Goal: Task Accomplishment & Management: Complete application form

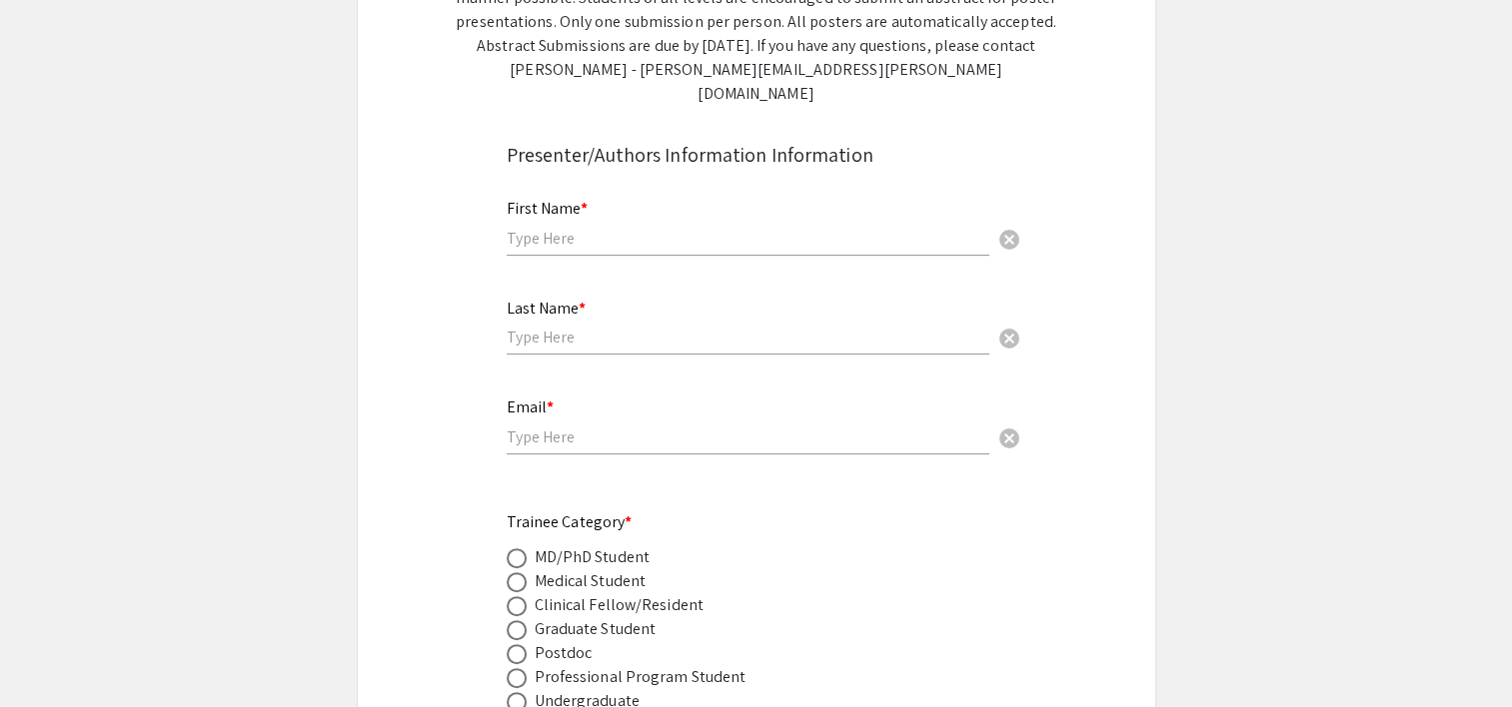
scroll to position [482, 0]
click at [520, 226] on input "text" at bounding box center [748, 236] width 483 height 21
type input "Rayli"
type input "Ruby"
type input "[EMAIL_ADDRESS][DOMAIN_NAME]"
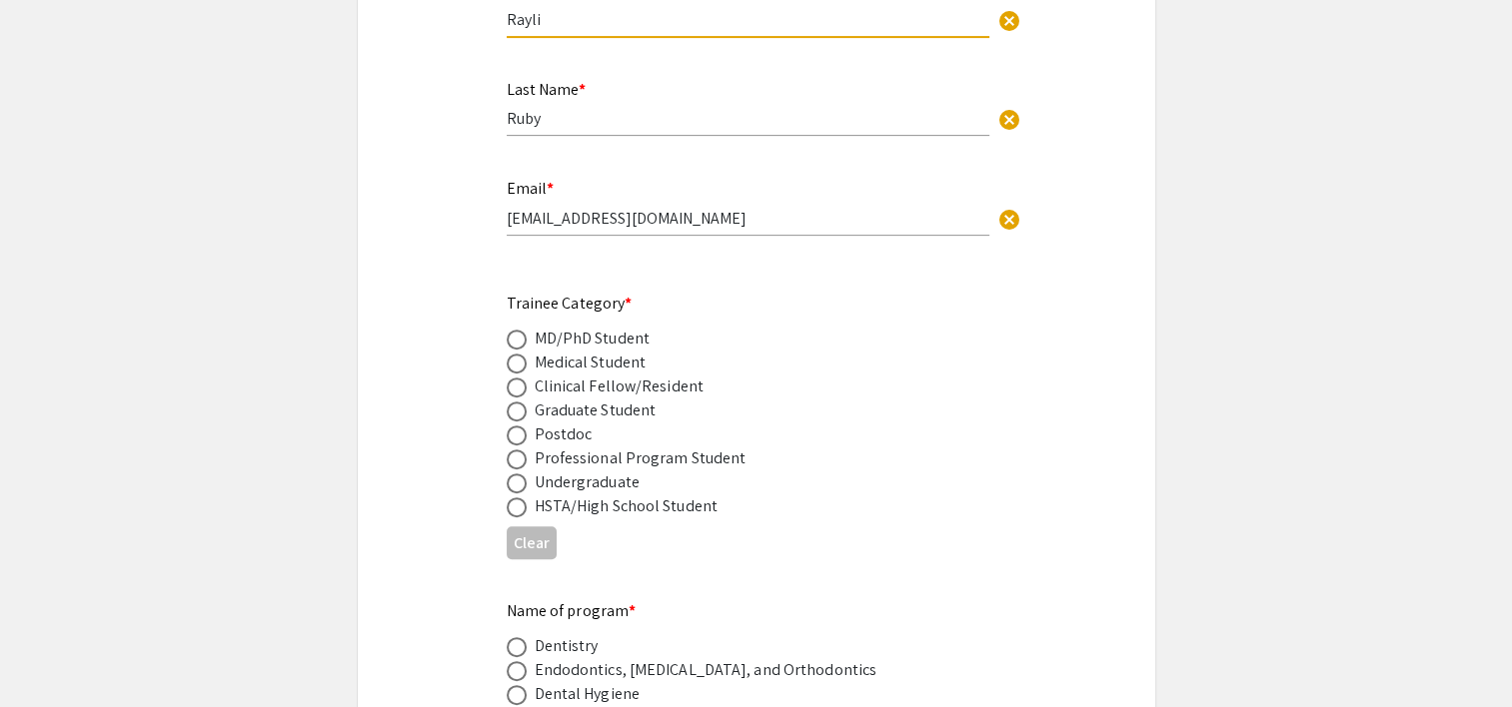
scroll to position [706, 0]
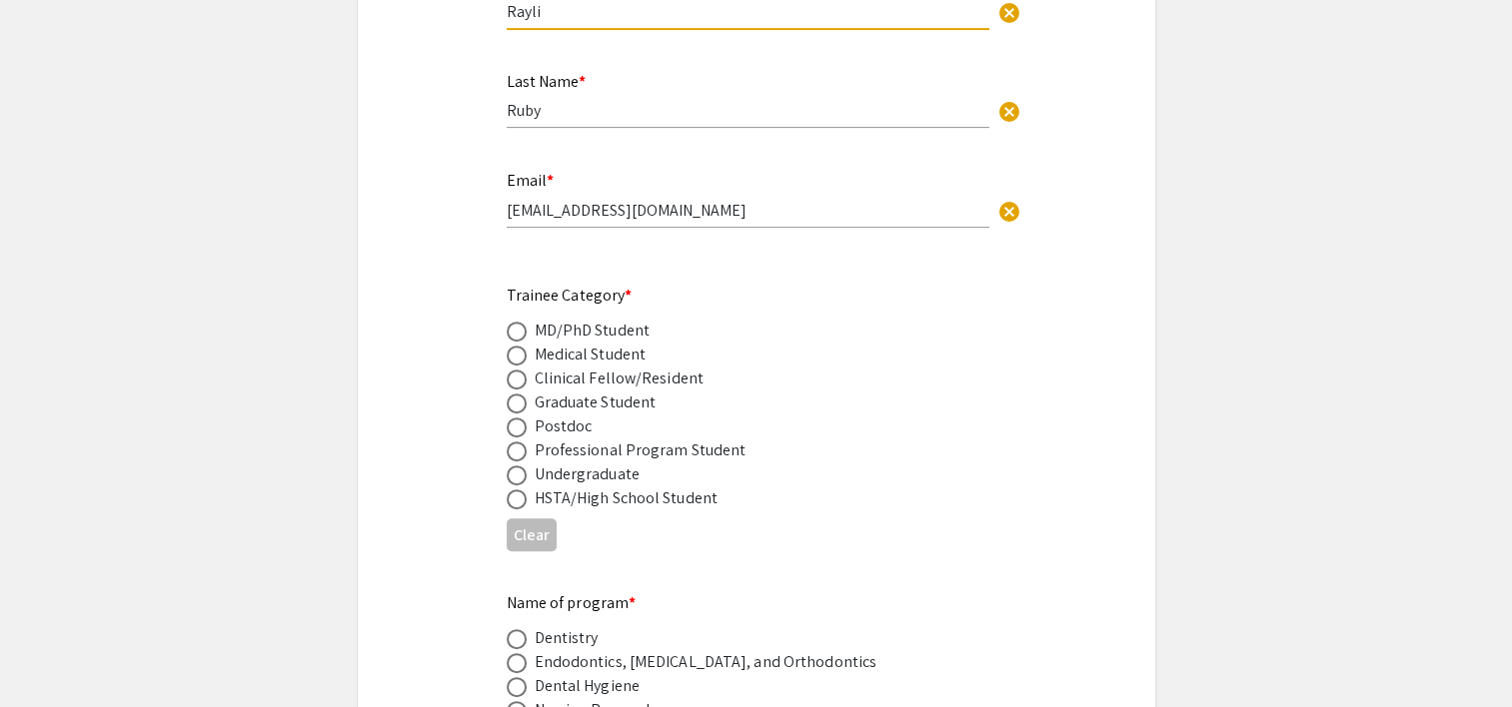
type input "Rayli"
click at [513, 394] on span at bounding box center [517, 404] width 20 height 20
click at [513, 394] on input "radio" at bounding box center [517, 404] width 20 height 20
radio input "true"
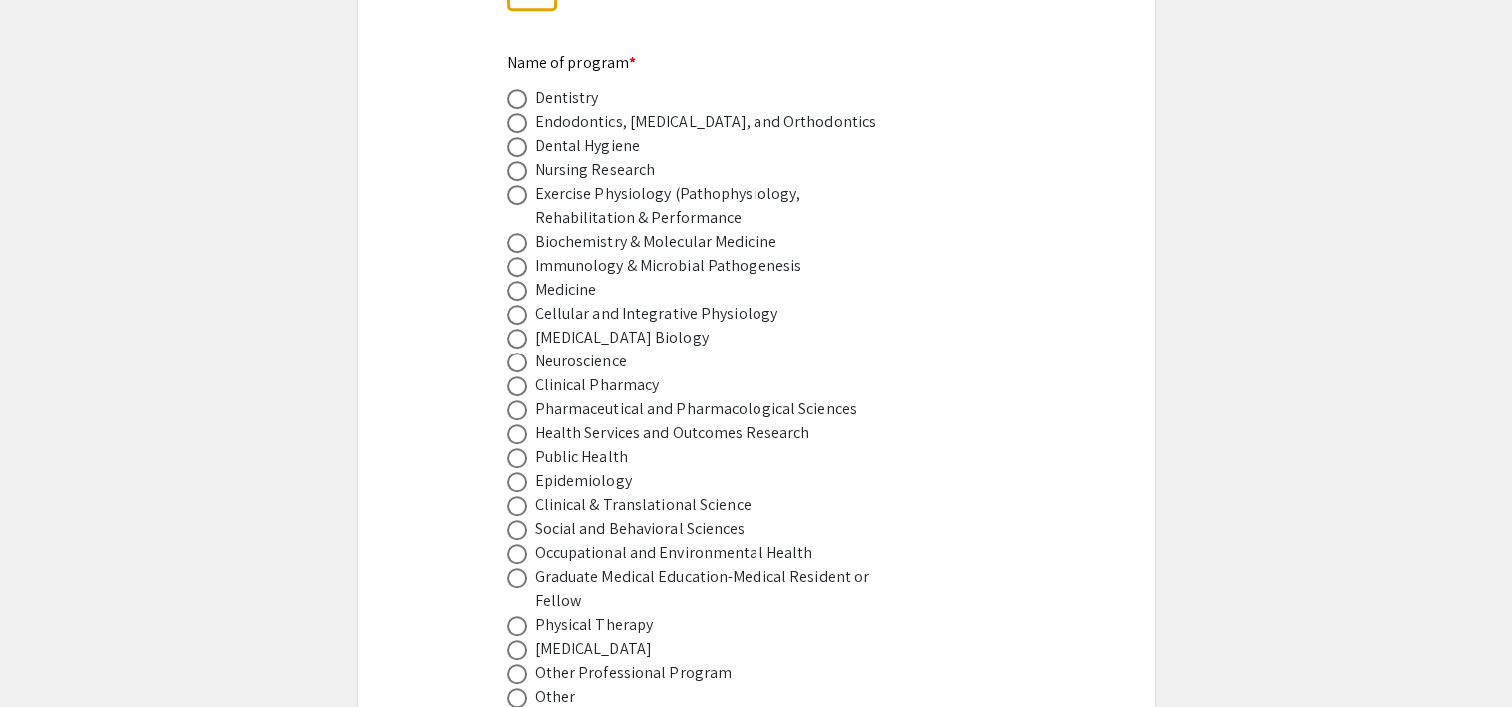
scroll to position [1450, 0]
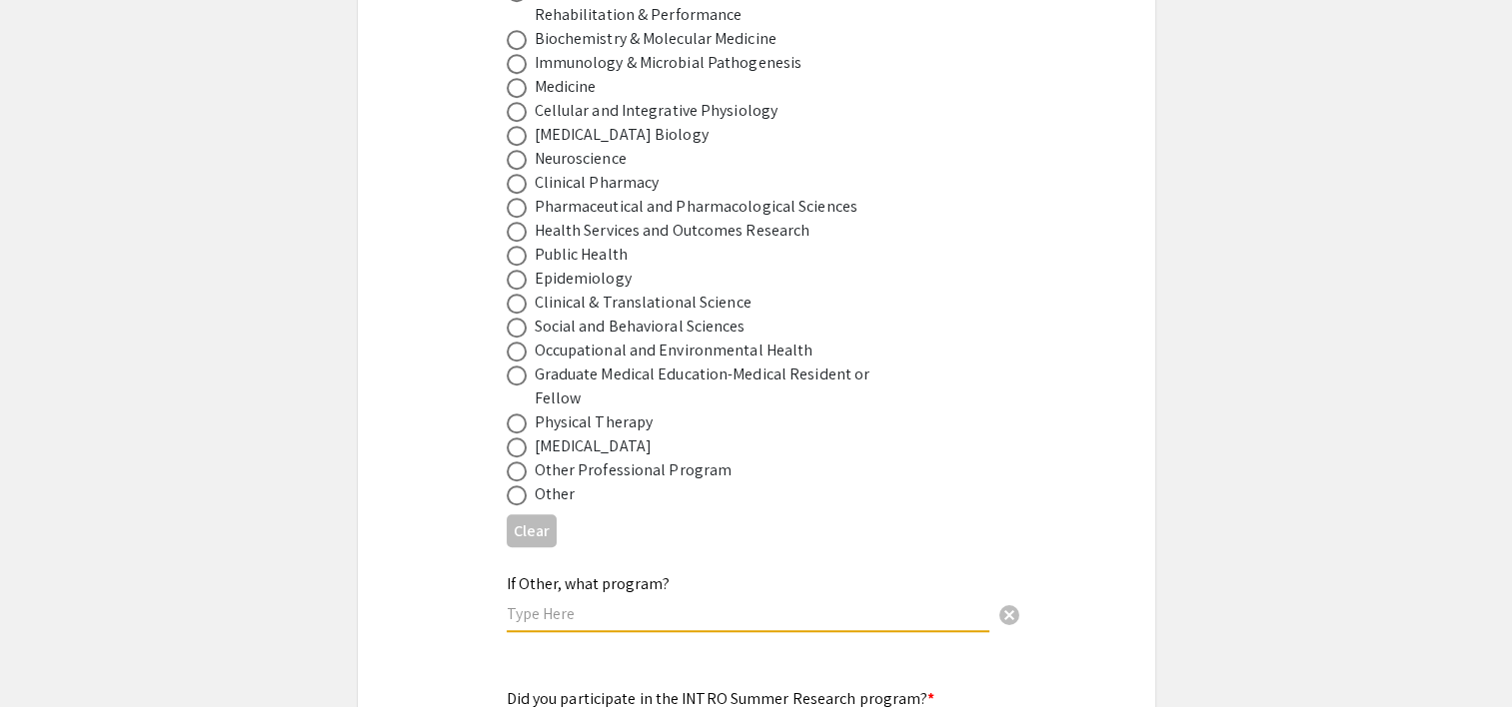
click at [527, 603] on input "text" at bounding box center [748, 613] width 483 height 21
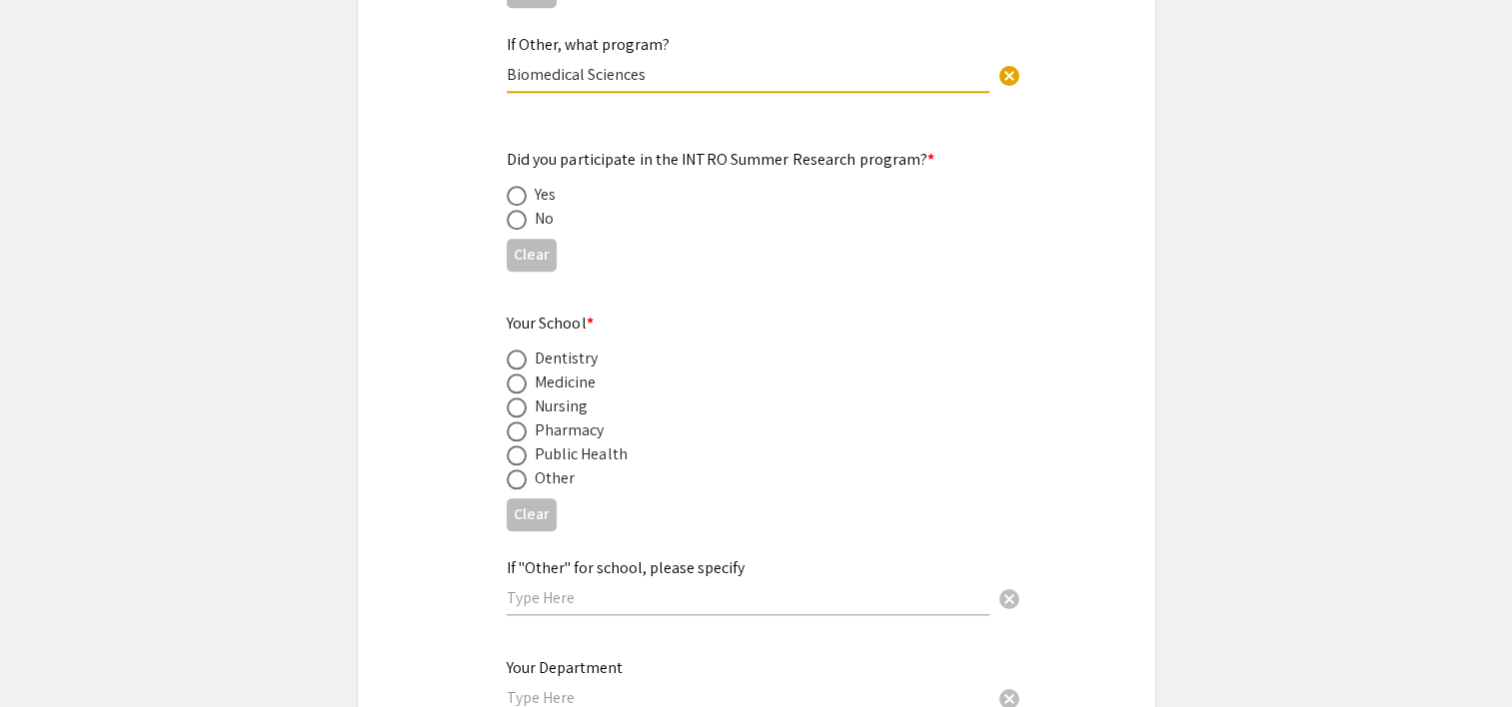
scroll to position [1990, 0]
type input "Biomedical Sciences"
click at [514, 209] on span at bounding box center [517, 219] width 20 height 20
click at [514, 209] on input "radio" at bounding box center [517, 219] width 20 height 20
radio input "true"
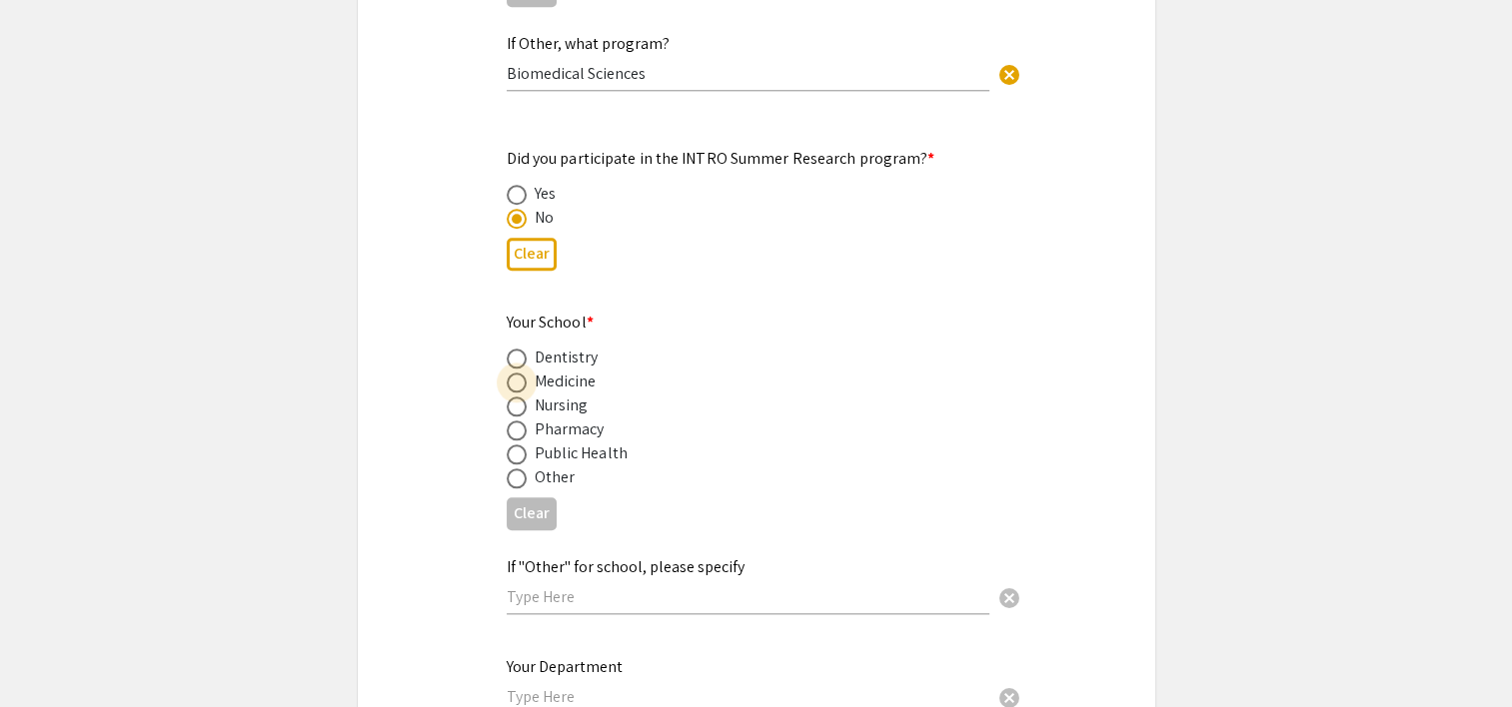
click at [522, 373] on span at bounding box center [517, 383] width 20 height 20
click at [522, 373] on input "radio" at bounding box center [517, 383] width 20 height 20
radio input "true"
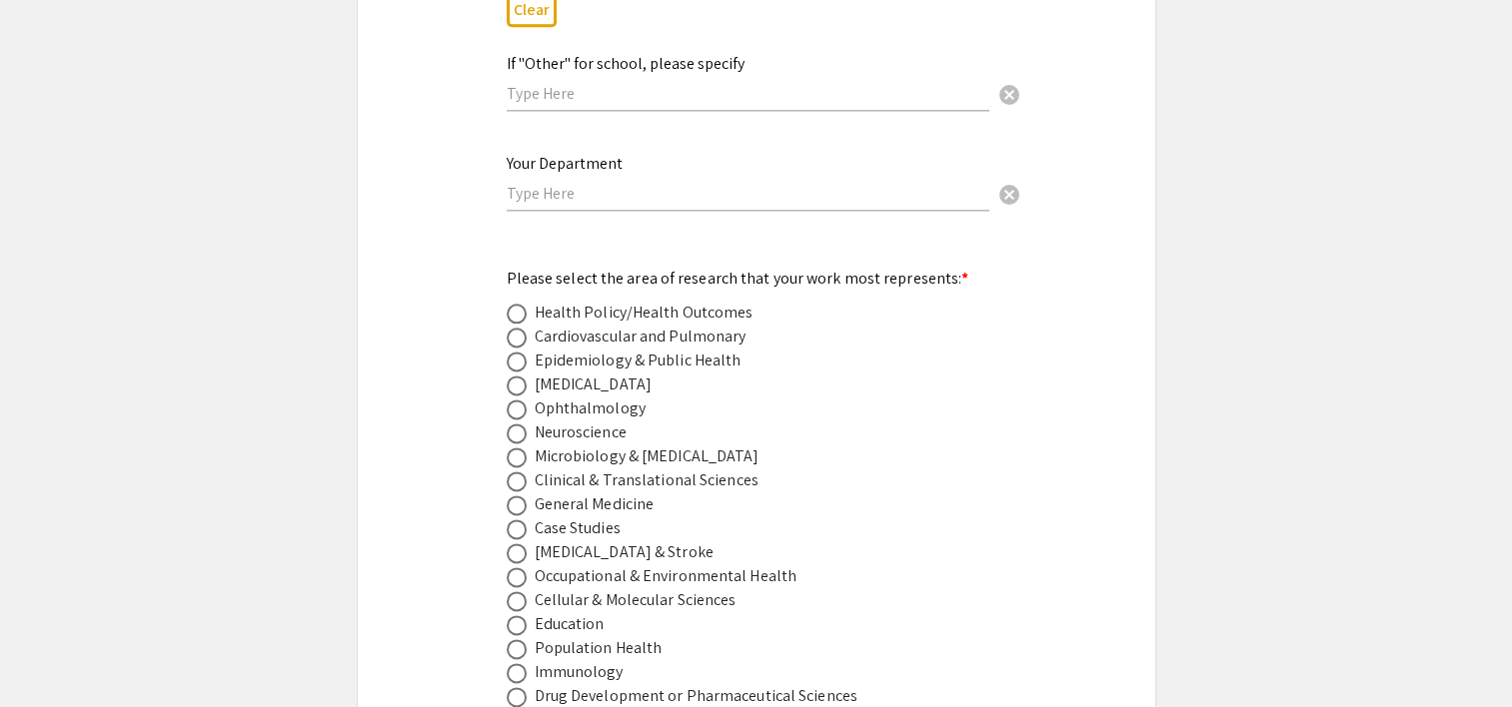
scroll to position [2494, 0]
click at [528, 183] on input "text" at bounding box center [748, 193] width 483 height 21
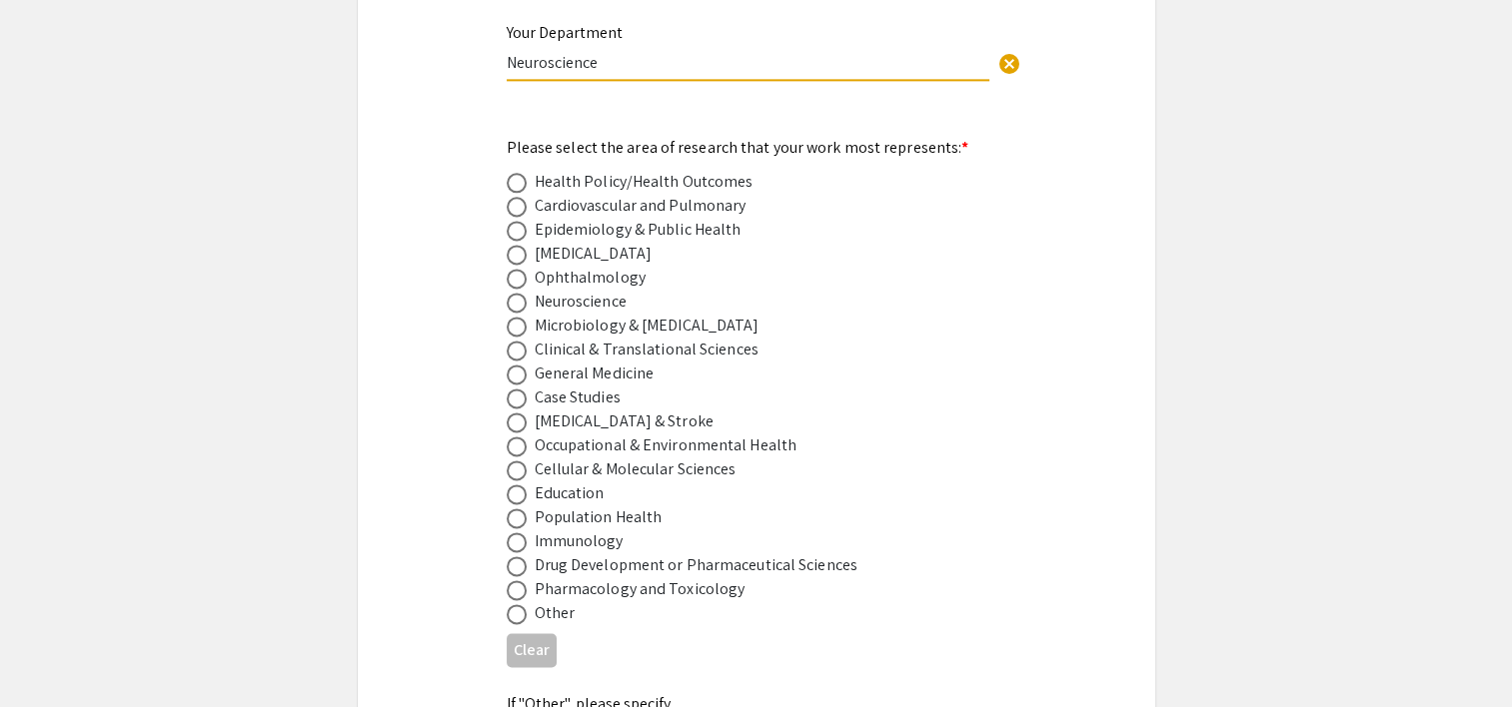
scroll to position [2634, 0]
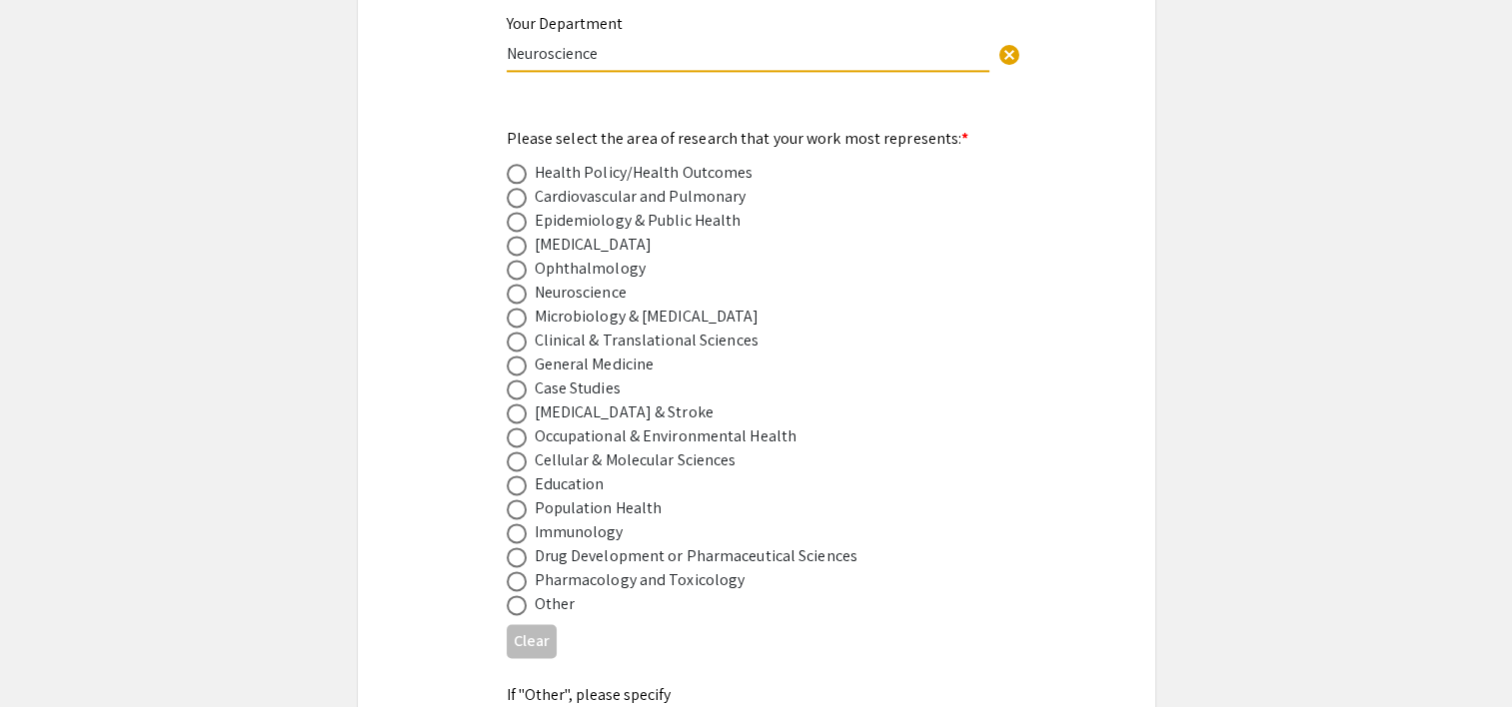
type input "Neuroscience"
click at [516, 281] on mat-radio-button at bounding box center [521, 293] width 28 height 24
click at [517, 284] on span at bounding box center [517, 294] width 20 height 20
click at [517, 284] on input "radio" at bounding box center [517, 294] width 20 height 20
radio input "true"
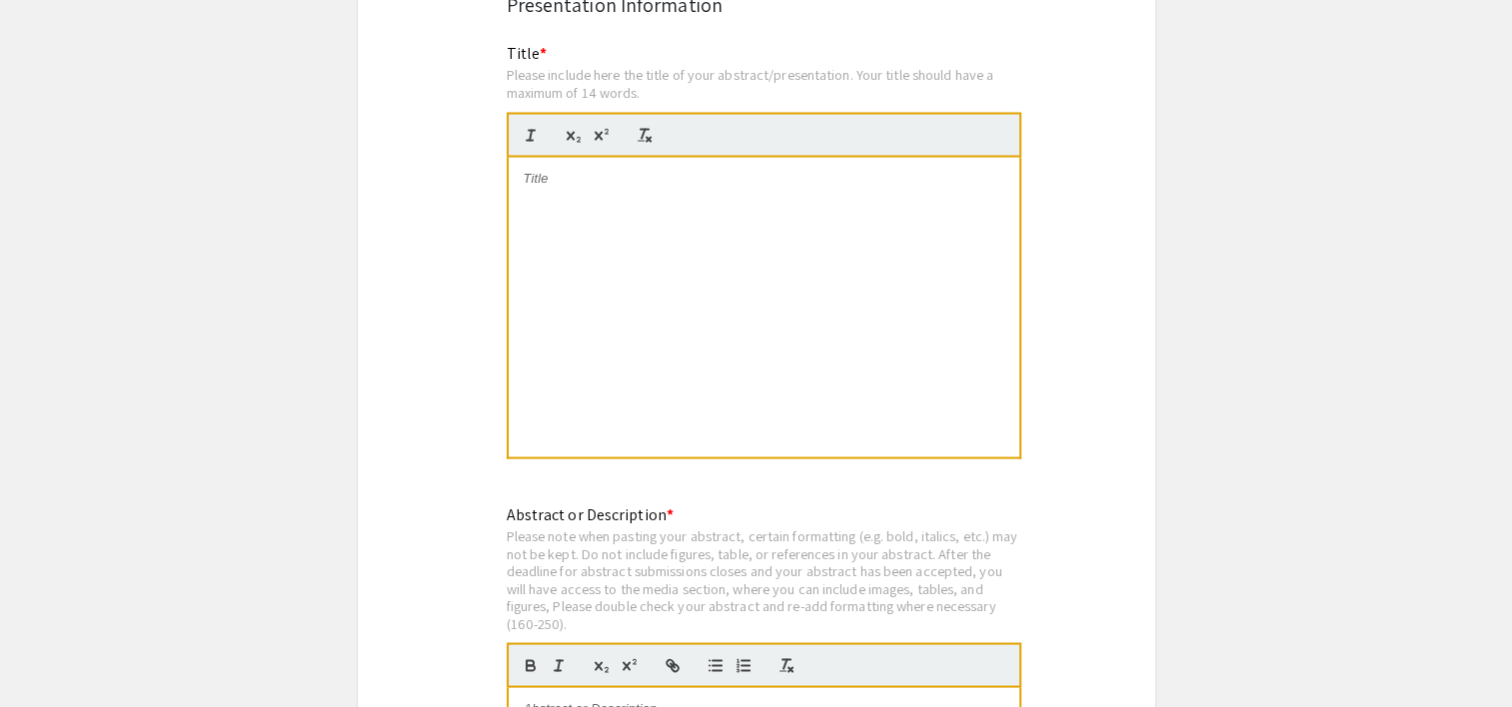
scroll to position [3679, 0]
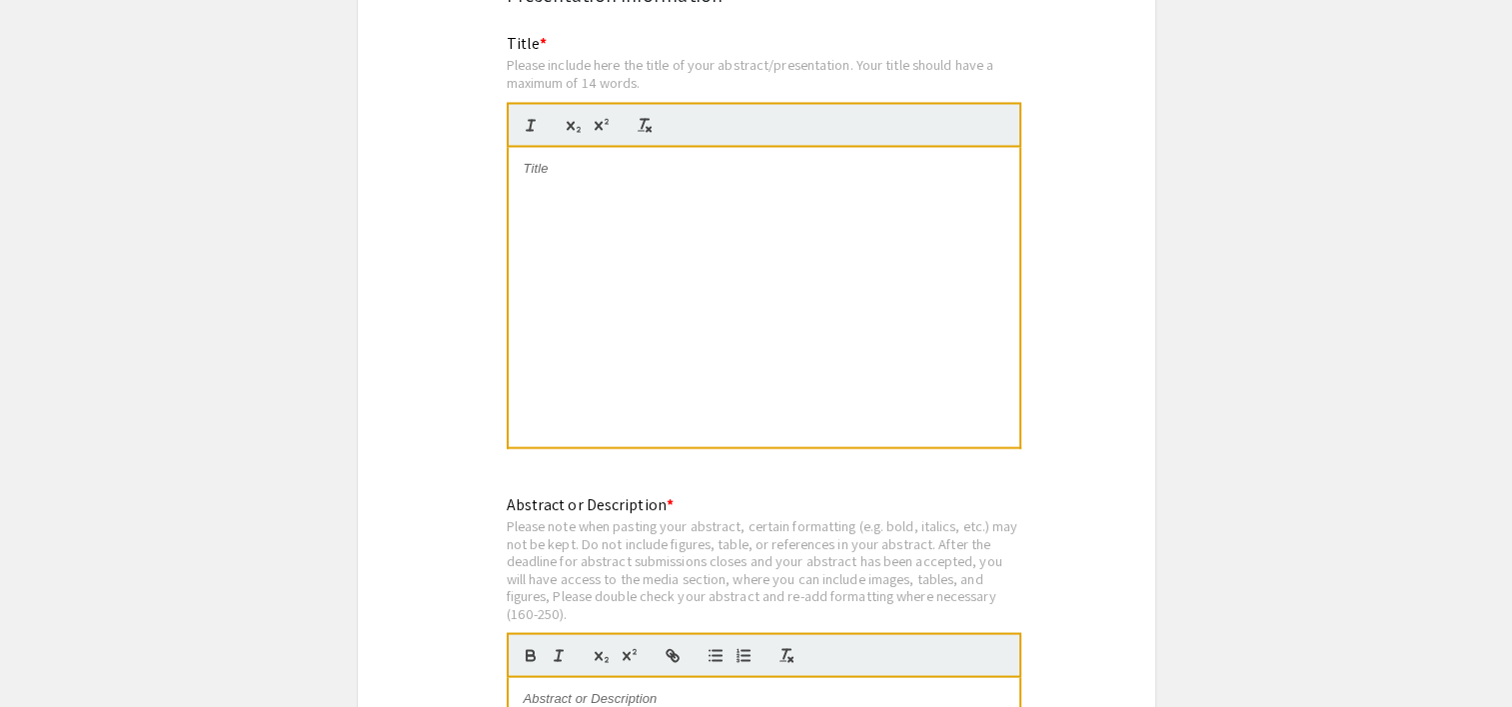
click at [595, 224] on div at bounding box center [764, 297] width 511 height 300
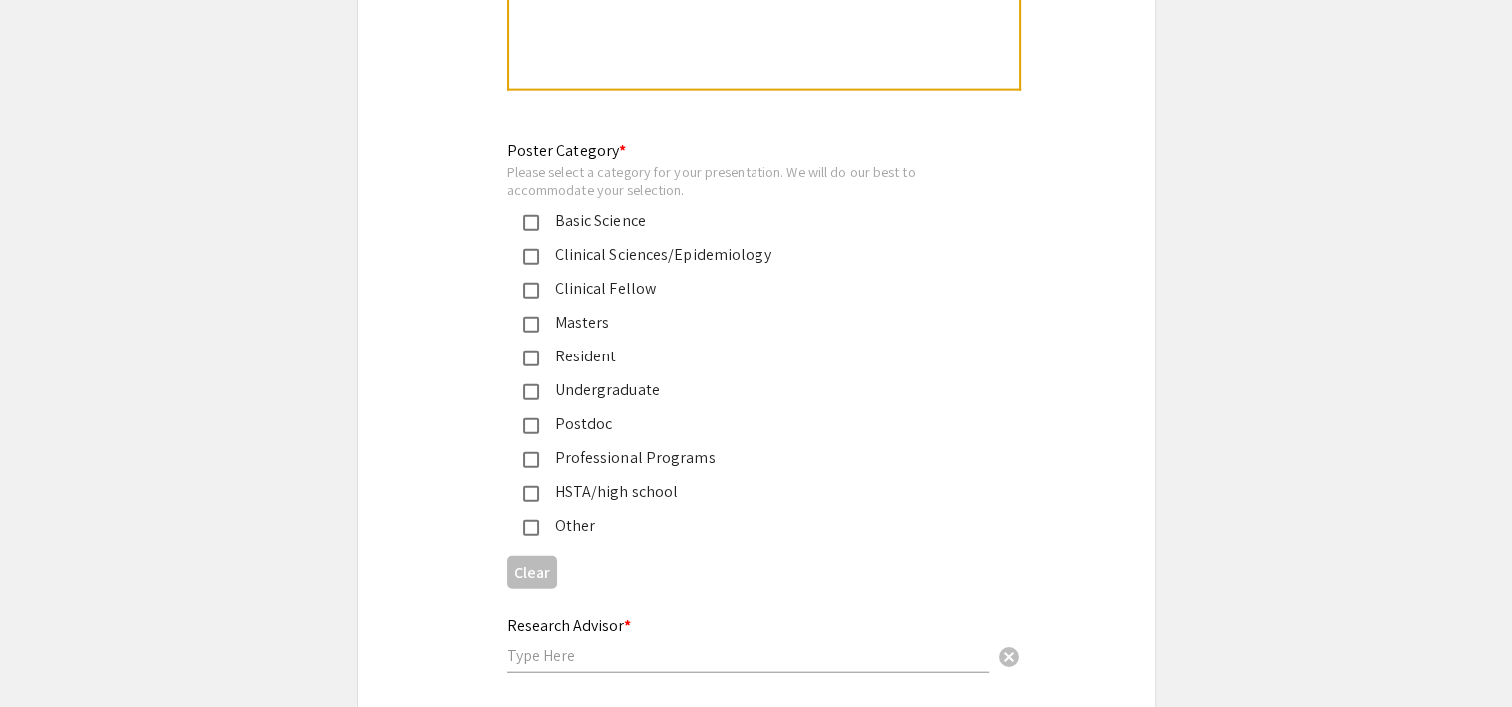
scroll to position [4568, 0]
click at [529, 214] on mat-pseudo-checkbox at bounding box center [531, 222] width 16 height 16
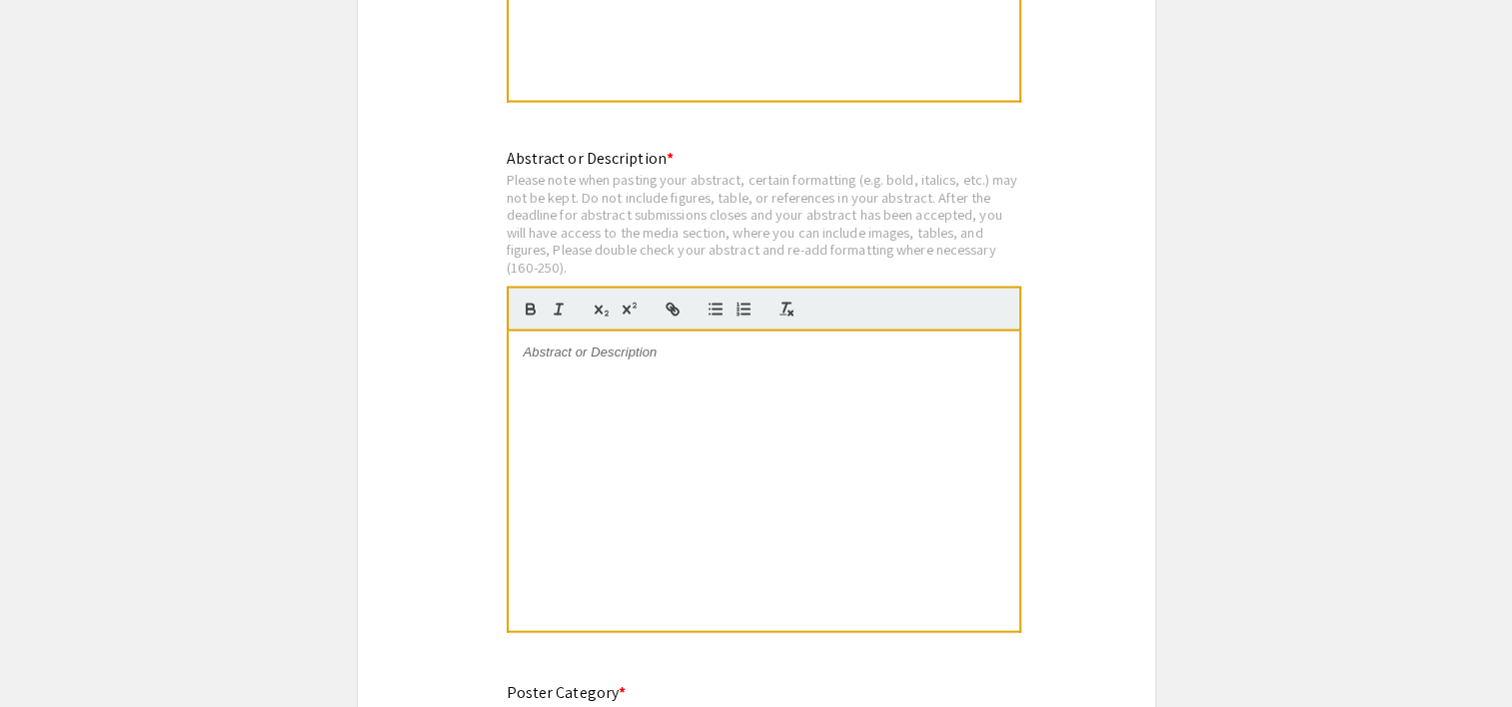
scroll to position [3992, 0]
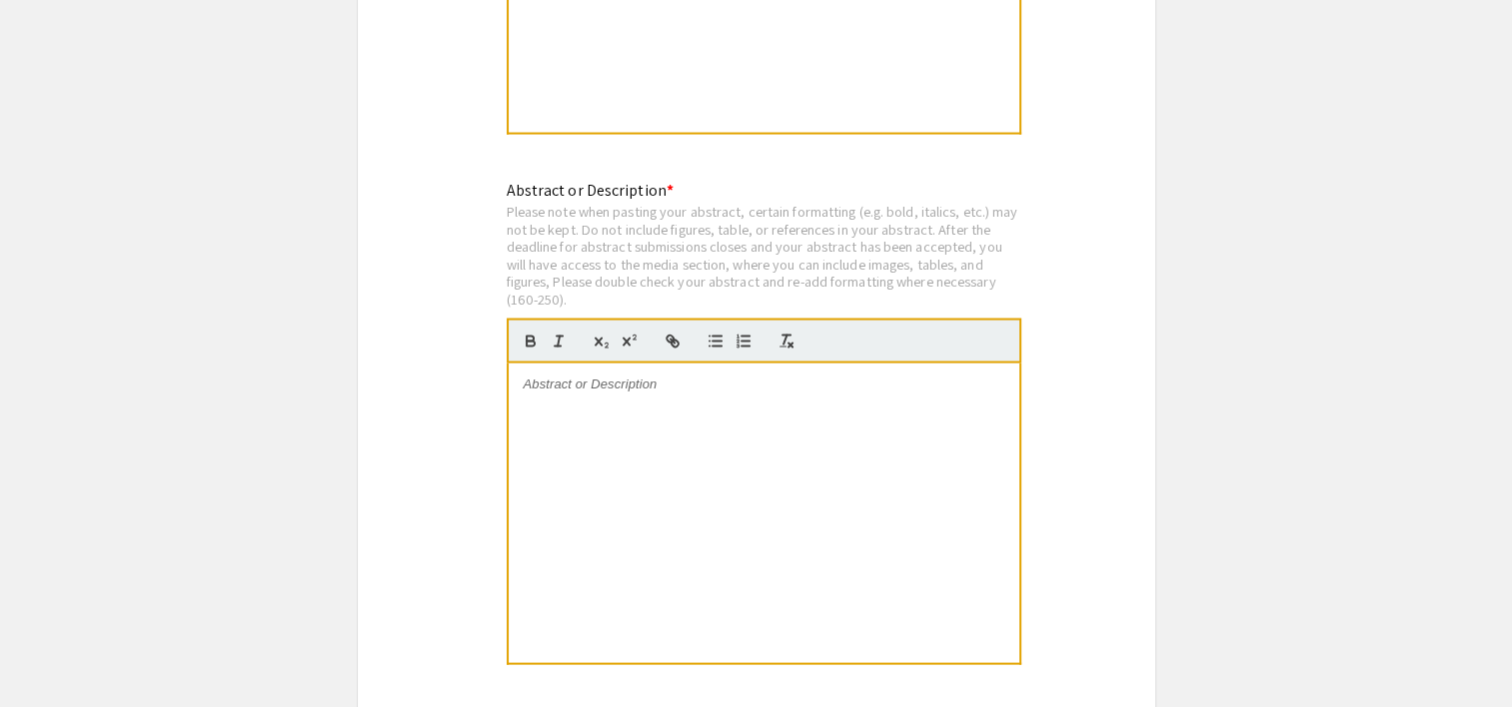
click at [520, 401] on div at bounding box center [764, 514] width 511 height 300
paste div
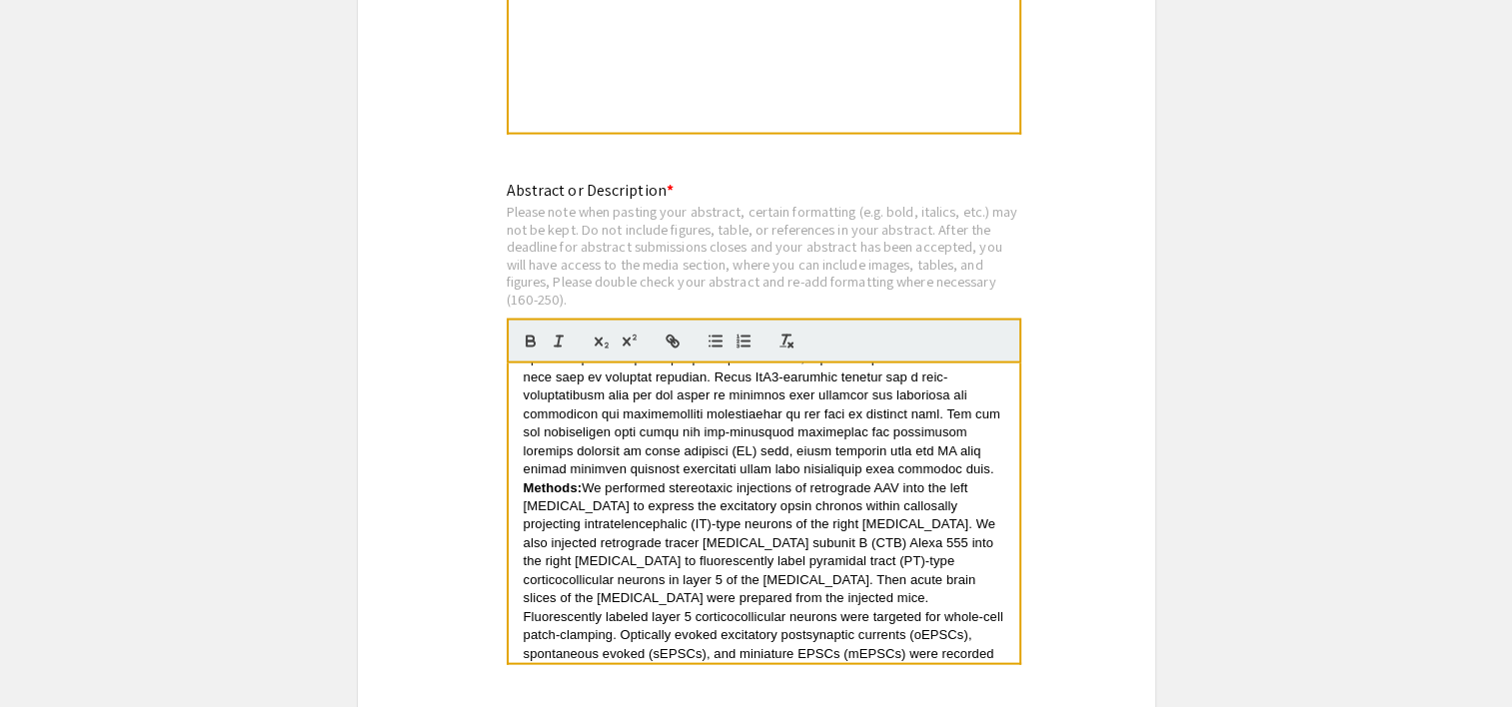
scroll to position [0, 0]
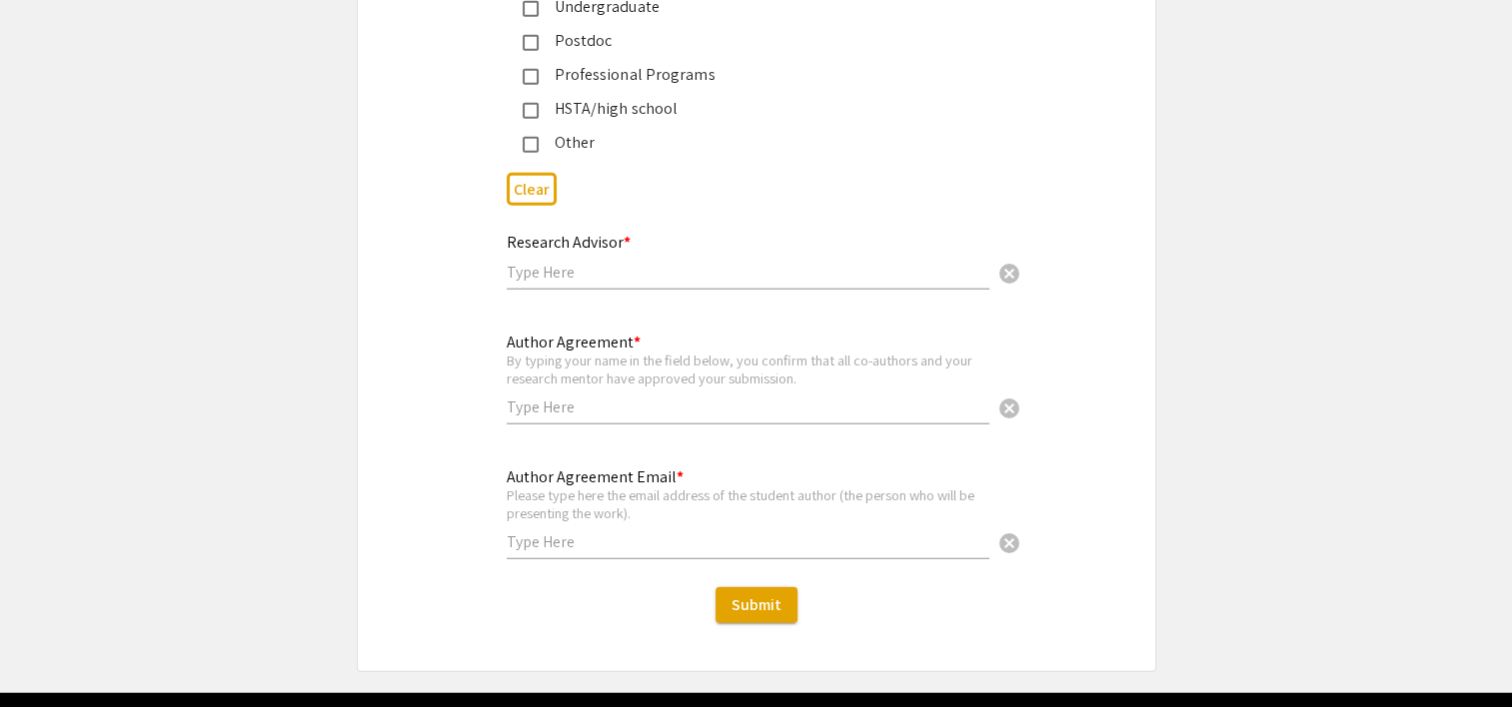
scroll to position [4961, 0]
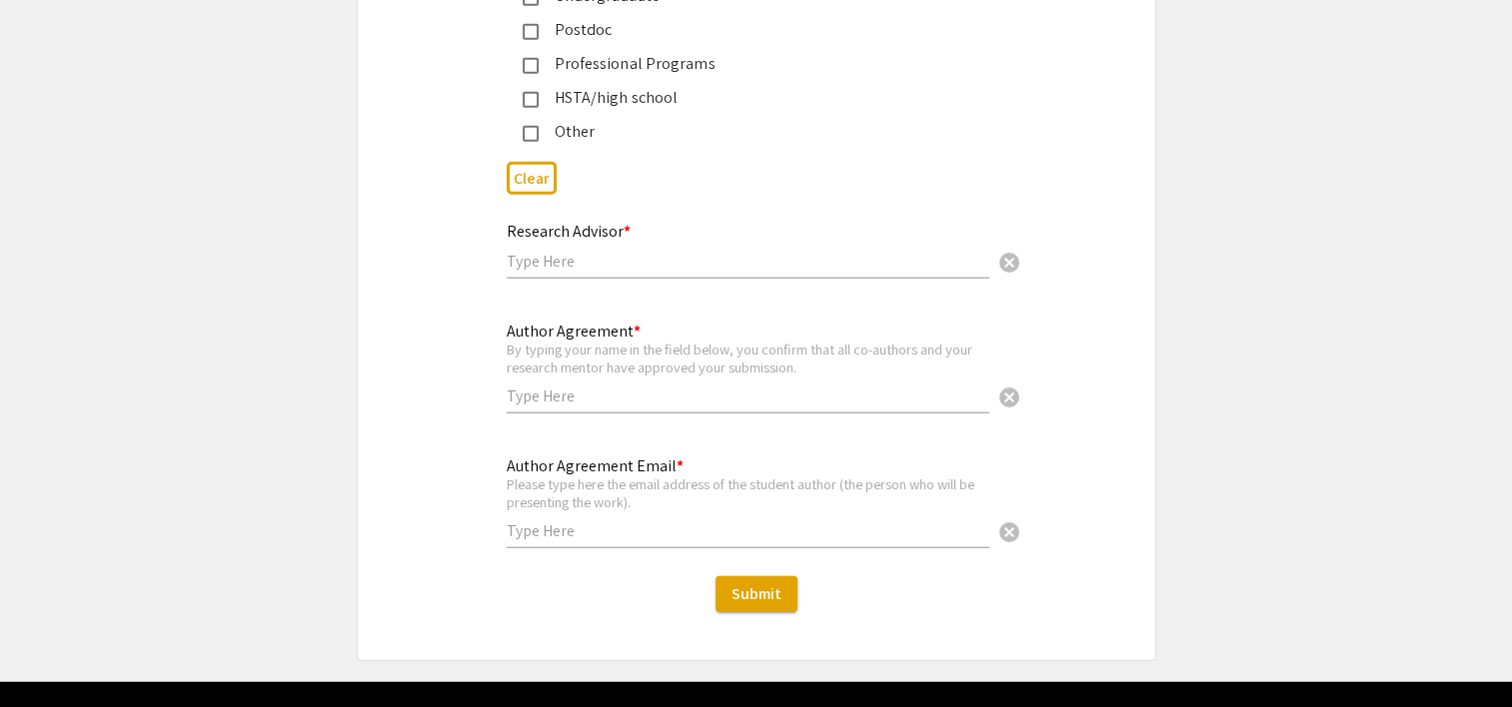
click at [573, 251] on input "text" at bounding box center [748, 261] width 483 height 21
type input "[PERSON_NAME]"
click at [570, 386] on input "text" at bounding box center [748, 396] width 483 height 21
type input "[PERSON_NAME]"
click at [556, 521] on input "text" at bounding box center [748, 531] width 483 height 21
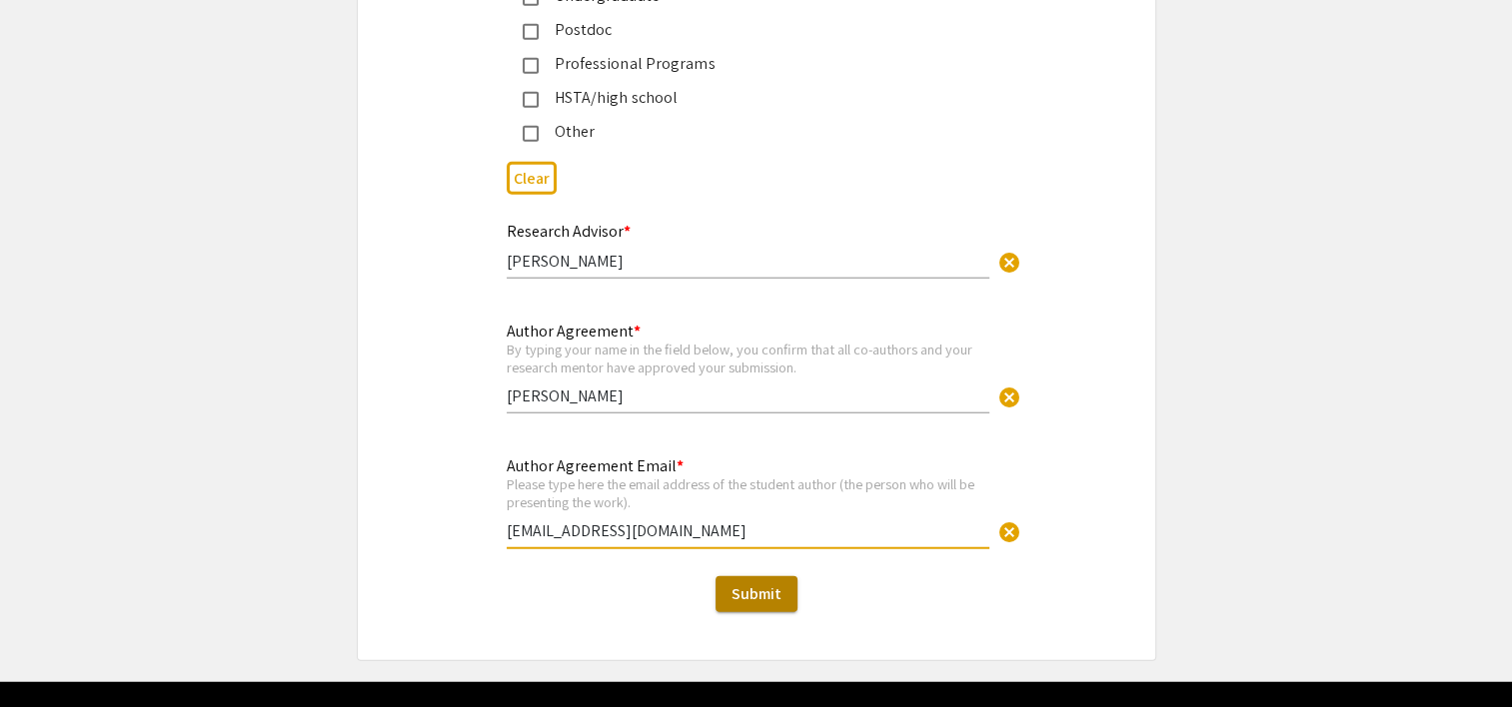
type input "[EMAIL_ADDRESS][DOMAIN_NAME]"
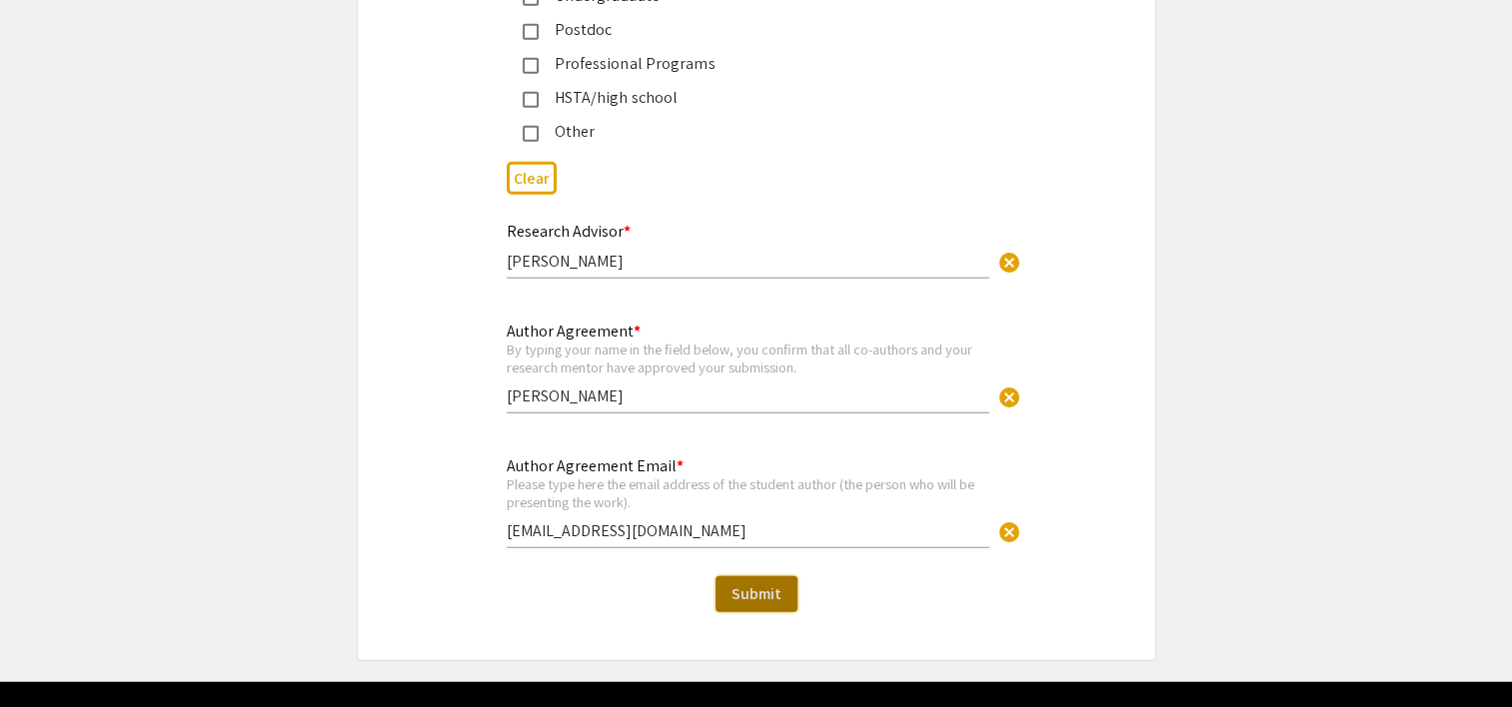
click at [751, 576] on button "Submit" at bounding box center [756, 594] width 82 height 36
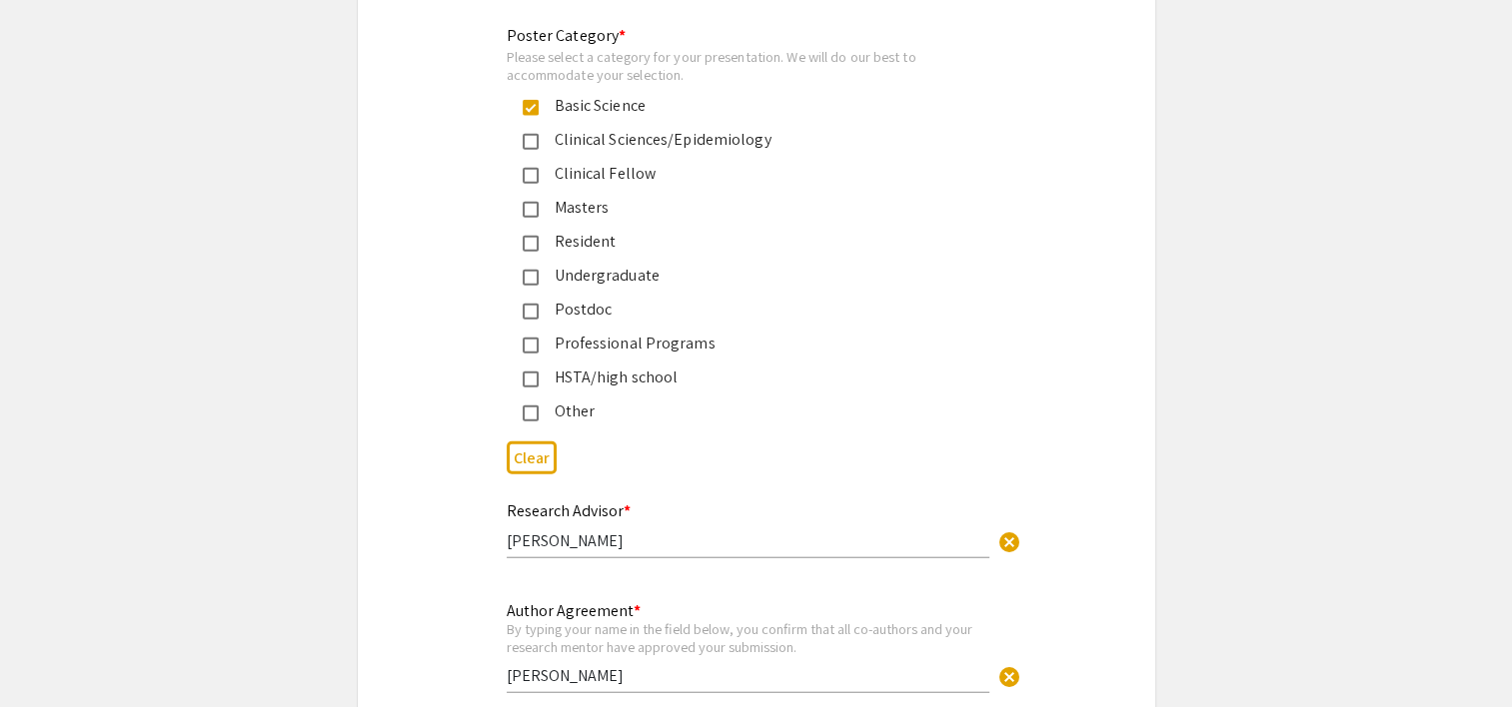
scroll to position [5002, 0]
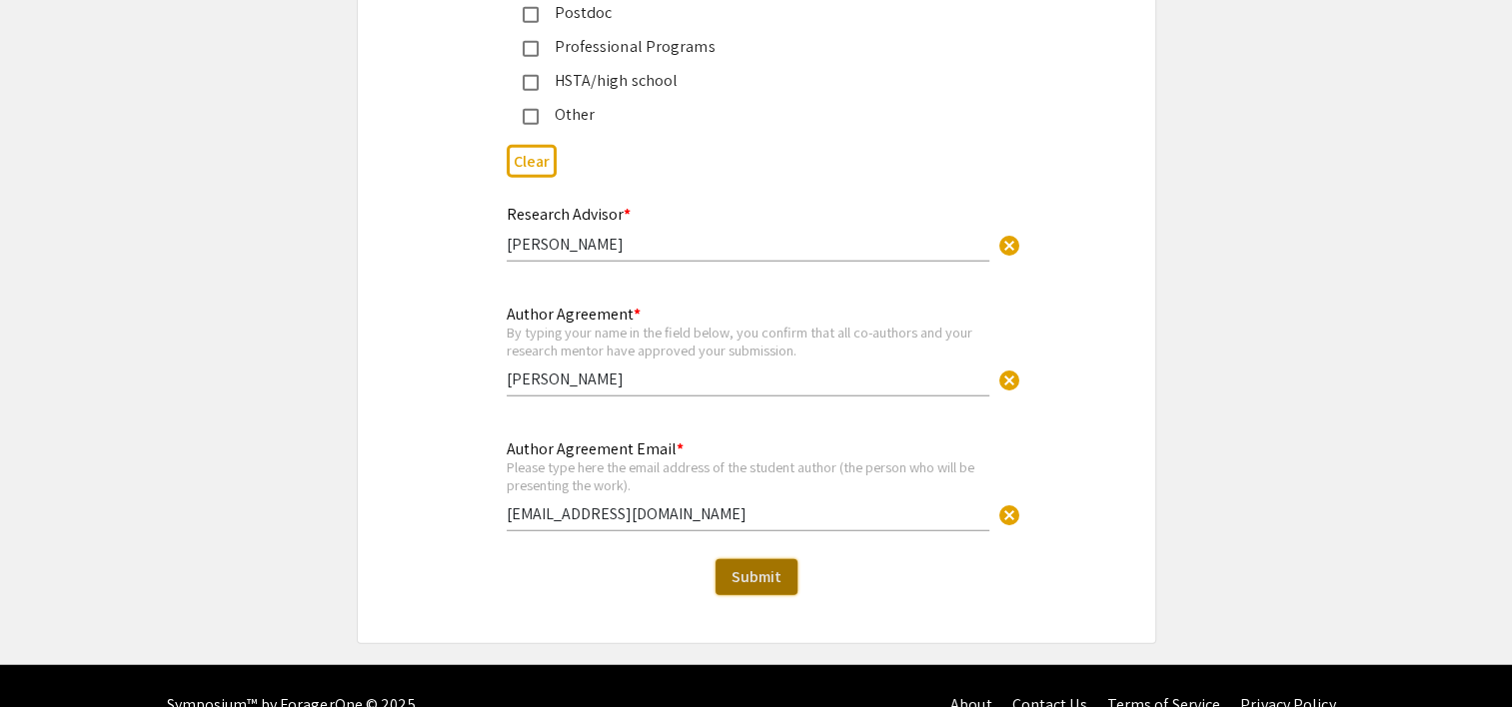
click at [735, 566] on span "Submit" at bounding box center [756, 576] width 50 height 21
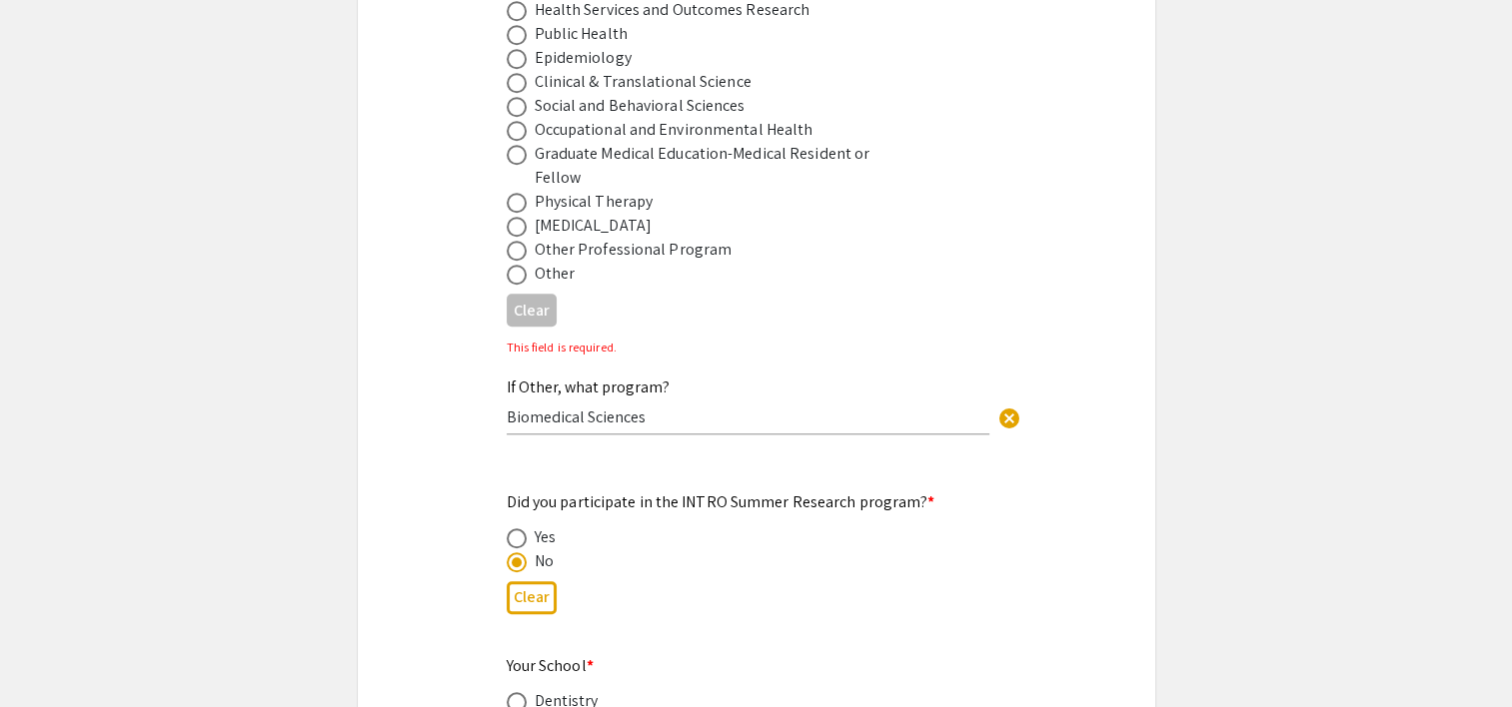
scroll to position [1676, 0]
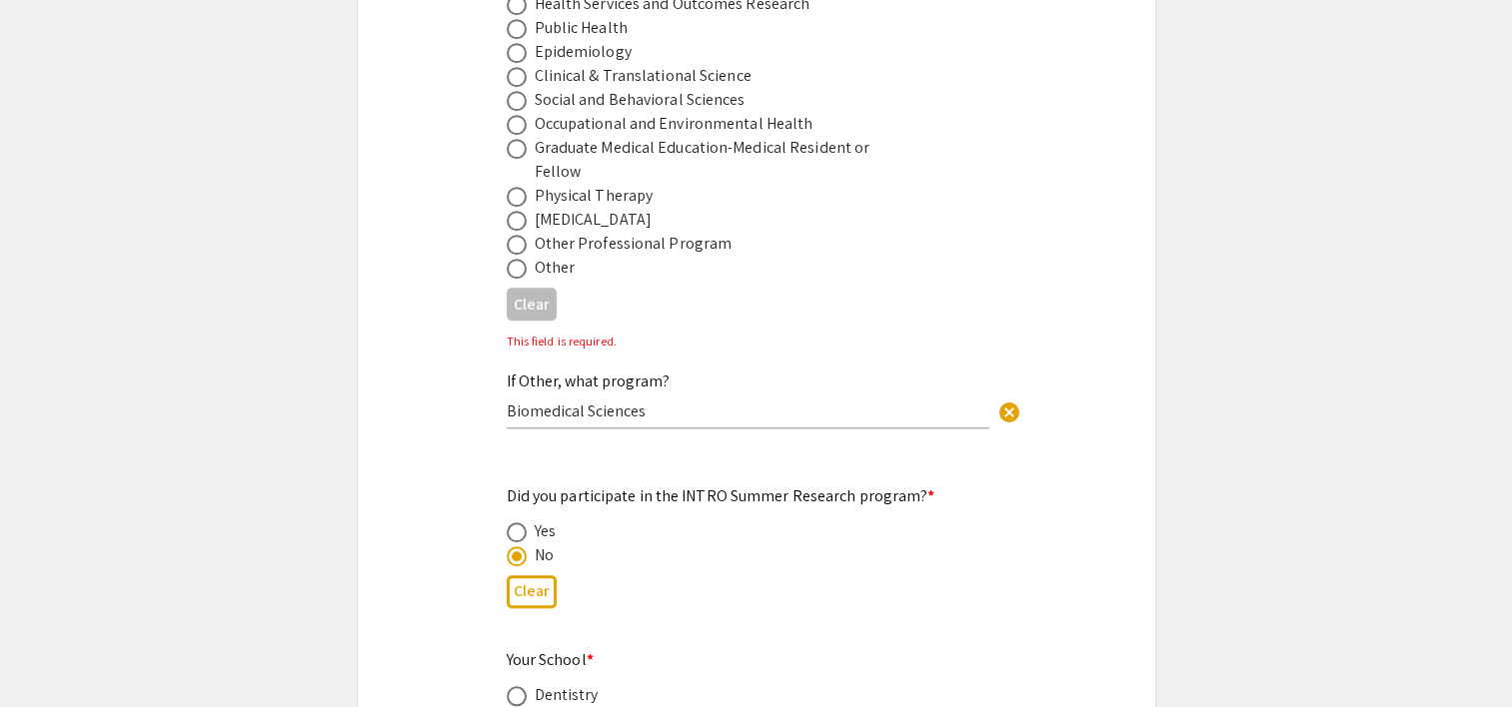
click at [520, 259] on span at bounding box center [517, 269] width 20 height 20
click at [520, 259] on input "radio" at bounding box center [517, 269] width 20 height 20
radio input "true"
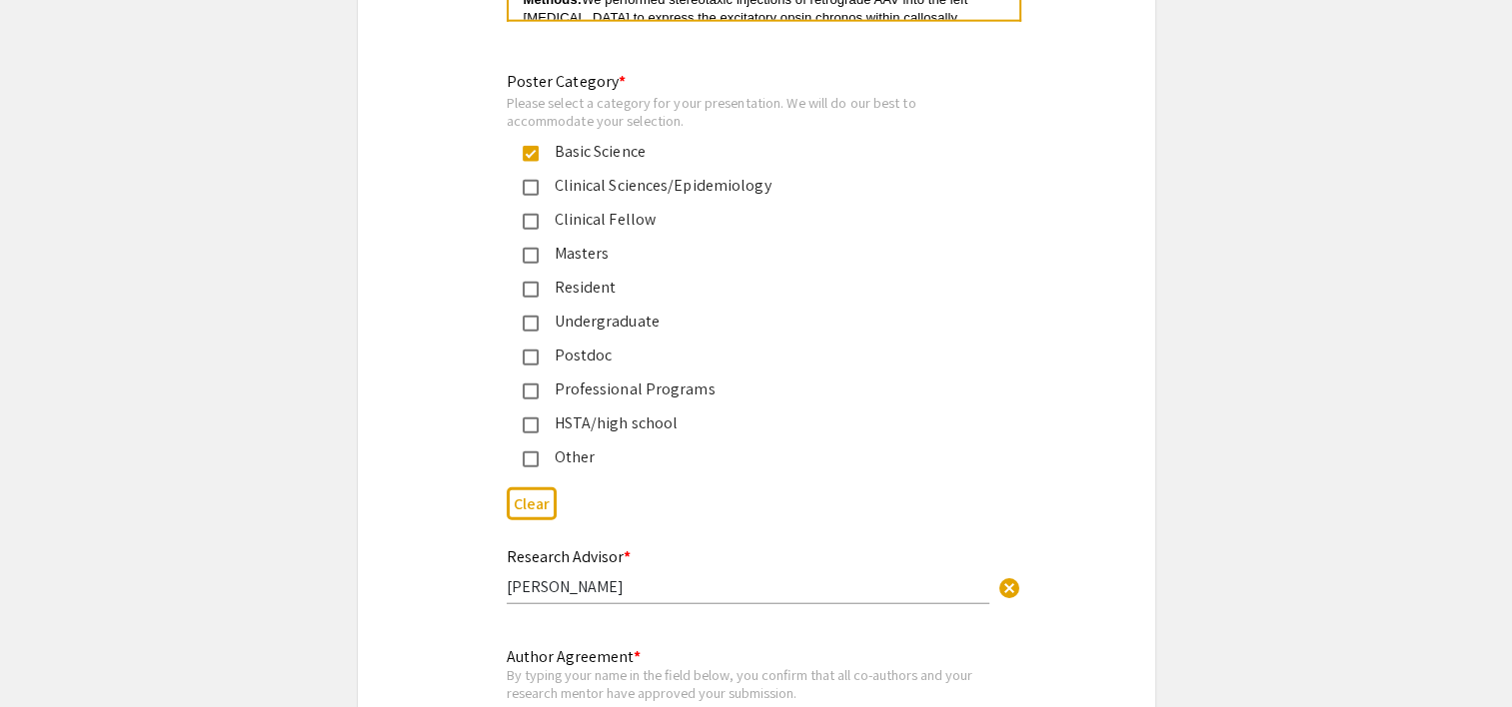
scroll to position [4978, 0]
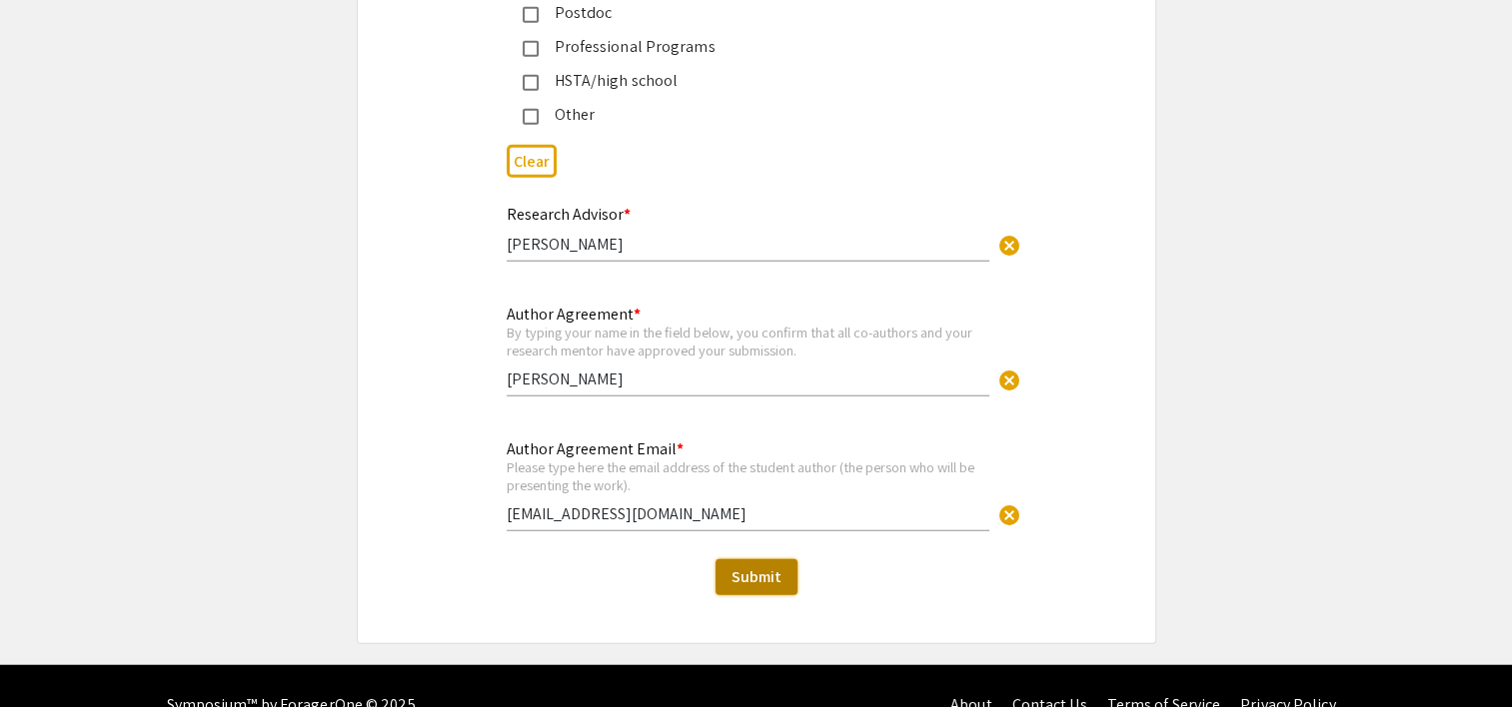
click at [743, 566] on span "Submit" at bounding box center [756, 576] width 50 height 21
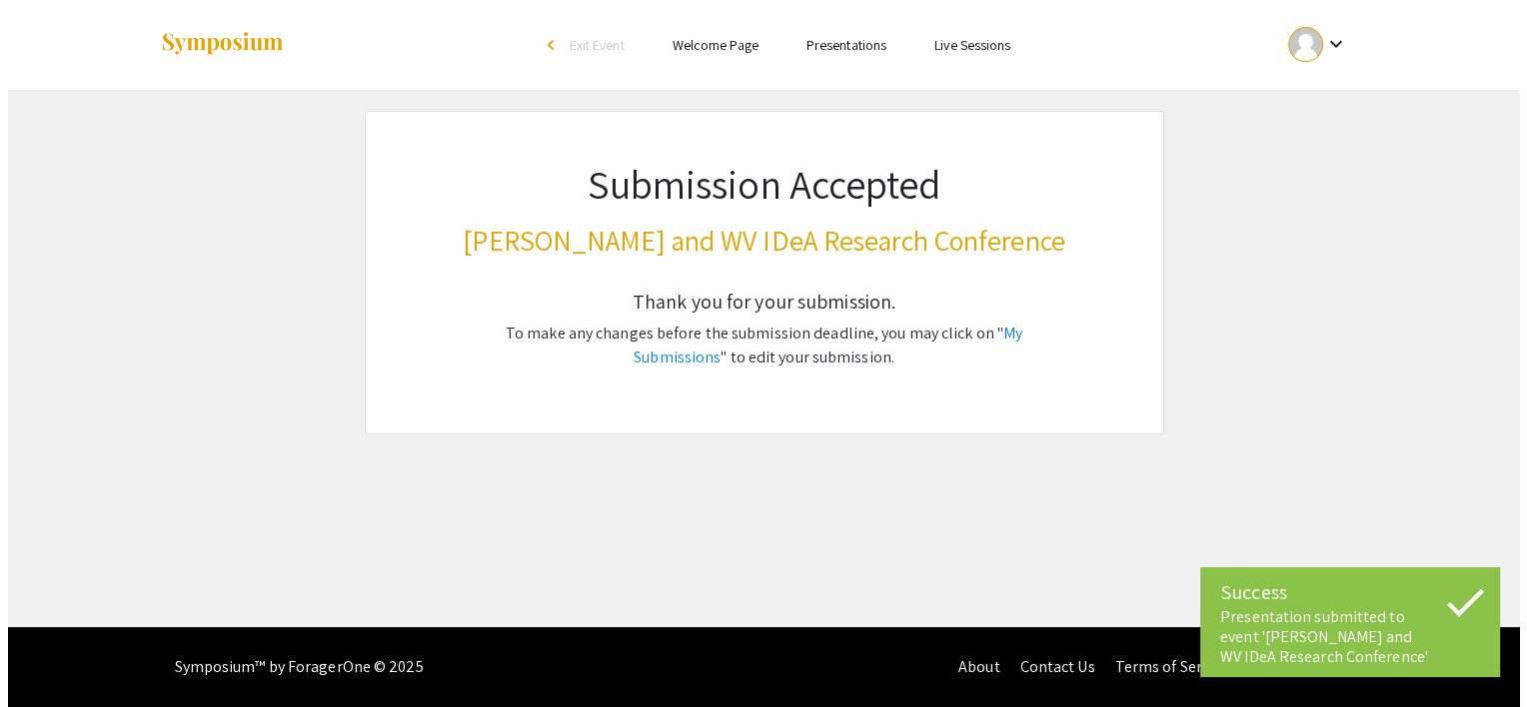
scroll to position [0, 0]
